Goal: Information Seeking & Learning: Learn about a topic

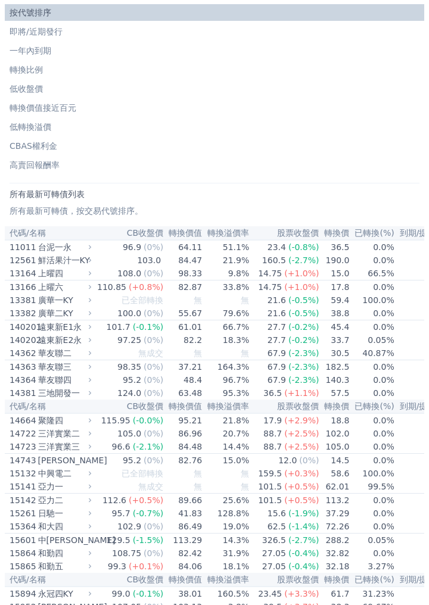
scroll to position [42, 0]
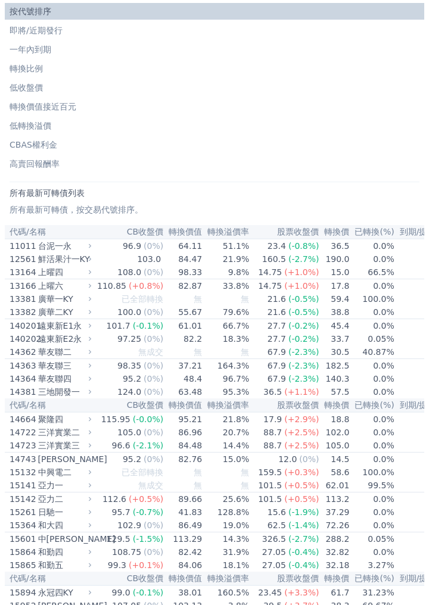
click at [62, 28] on li "即將/近期發行" at bounding box center [214, 30] width 419 height 12
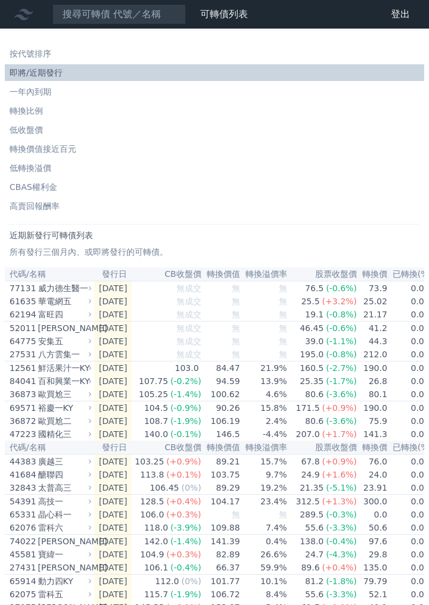
click at [57, 160] on link "低轉換溢價" at bounding box center [214, 168] width 419 height 17
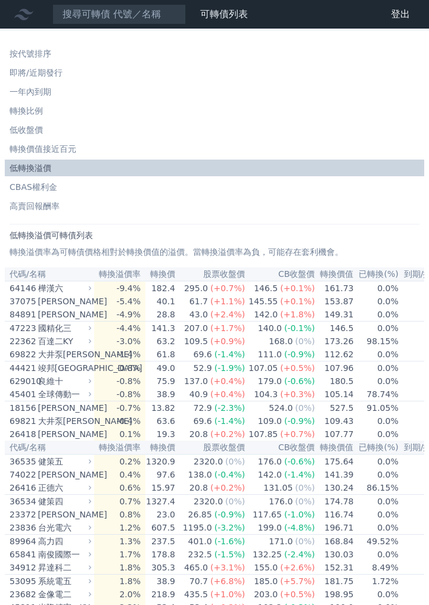
click at [58, 154] on li "轉換價值接近百元" at bounding box center [214, 149] width 419 height 12
click at [73, 157] on link "轉換價值接近百元" at bounding box center [214, 148] width 419 height 17
click at [52, 155] on link "轉換價值接近百元" at bounding box center [214, 148] width 419 height 17
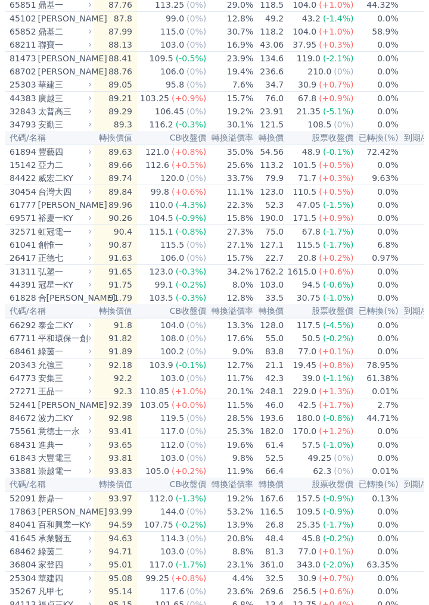
scroll to position [830, 0]
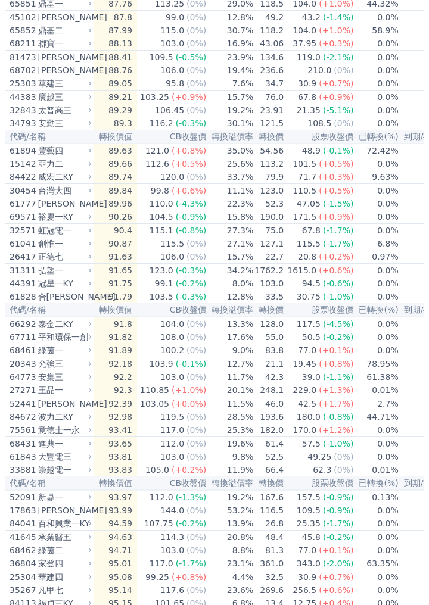
click at [28, 103] on div "44383" at bounding box center [23, 97] width 26 height 12
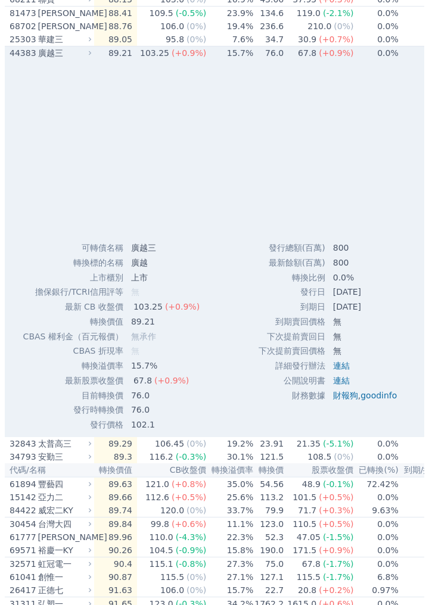
scroll to position [879, 0]
